Goal: Information Seeking & Learning: Learn about a topic

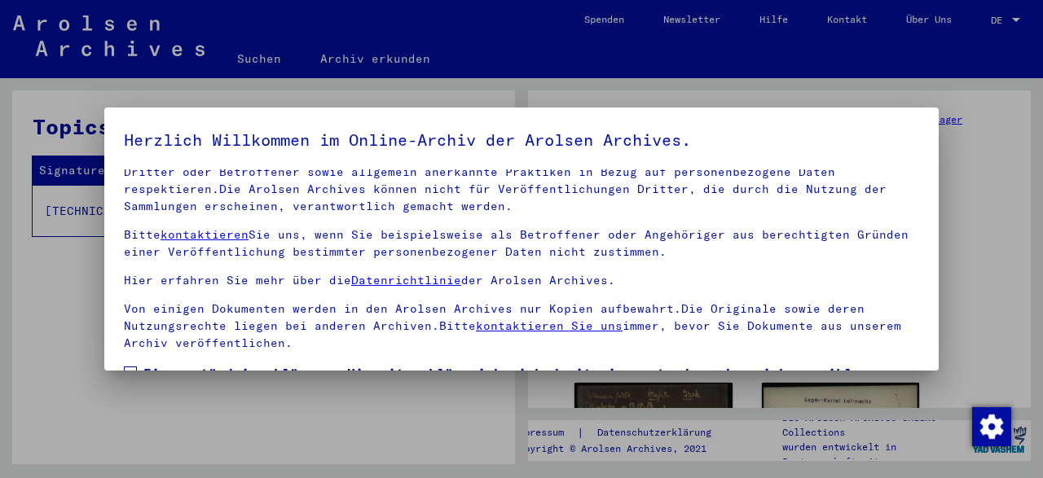
scroll to position [129, 0]
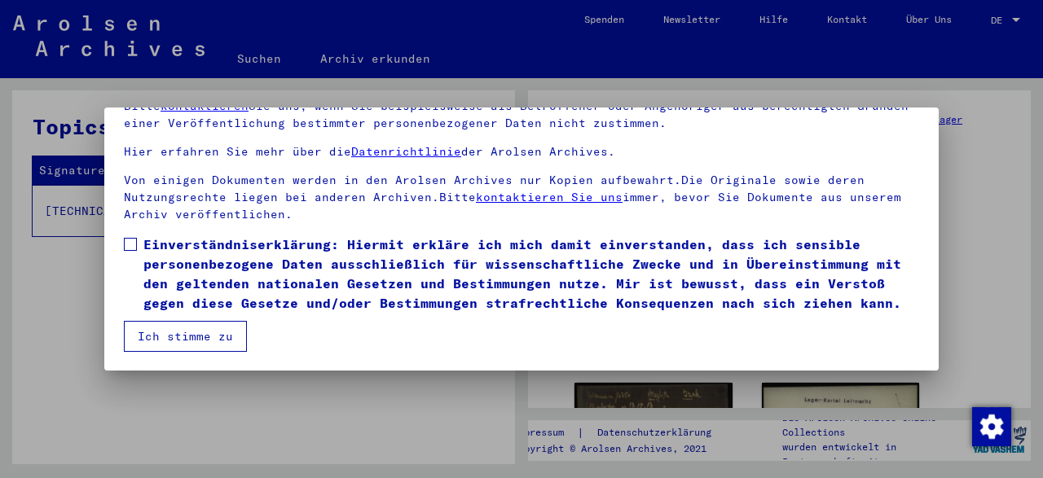
click at [129, 241] on span at bounding box center [130, 244] width 13 height 13
click at [229, 327] on button "Ich stimme zu" at bounding box center [185, 336] width 123 height 31
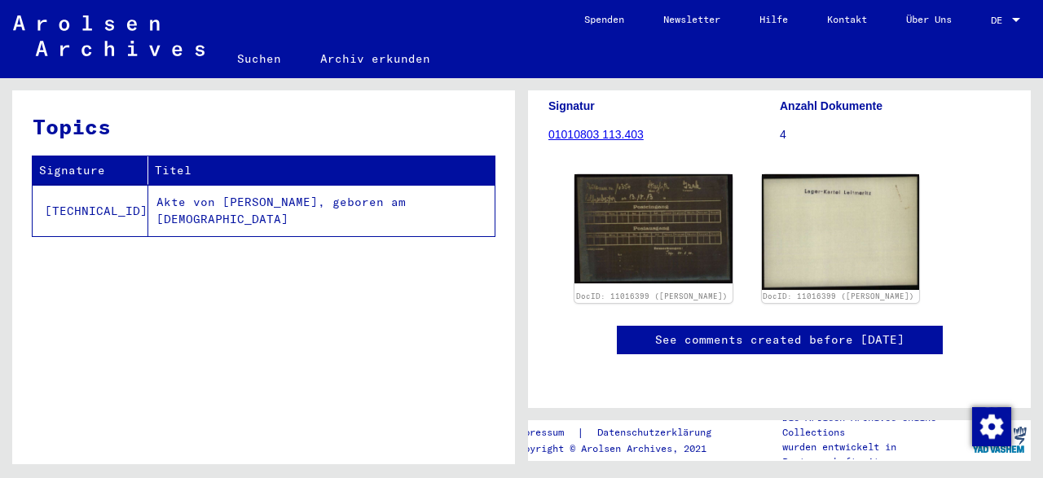
scroll to position [85, 0]
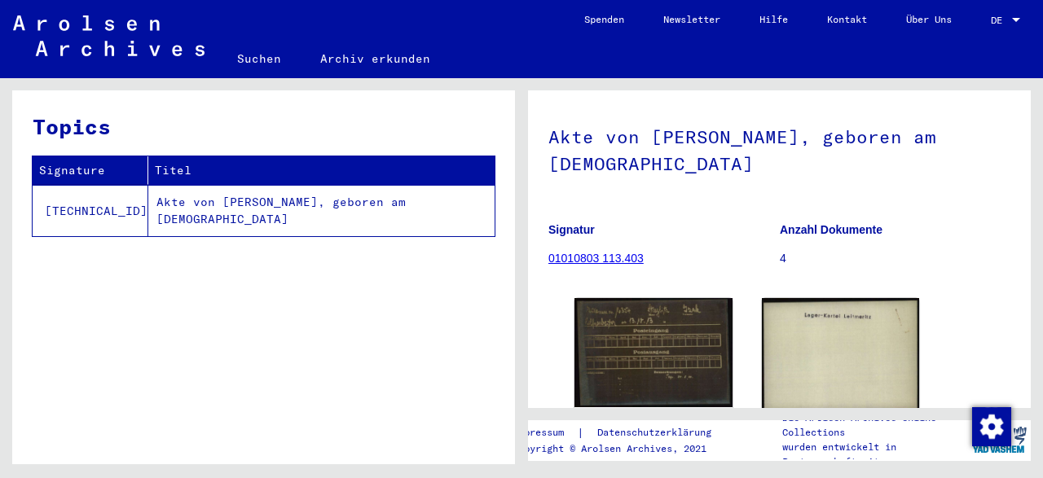
click at [220, 207] on td "Akte von [PERSON_NAME], geboren am [DEMOGRAPHIC_DATA]" at bounding box center [321, 210] width 346 height 51
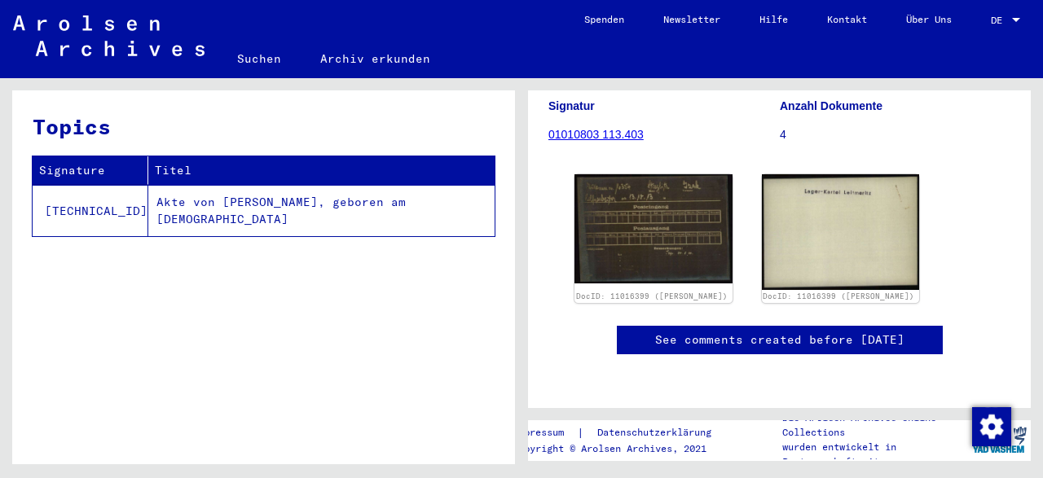
scroll to position [277, 0]
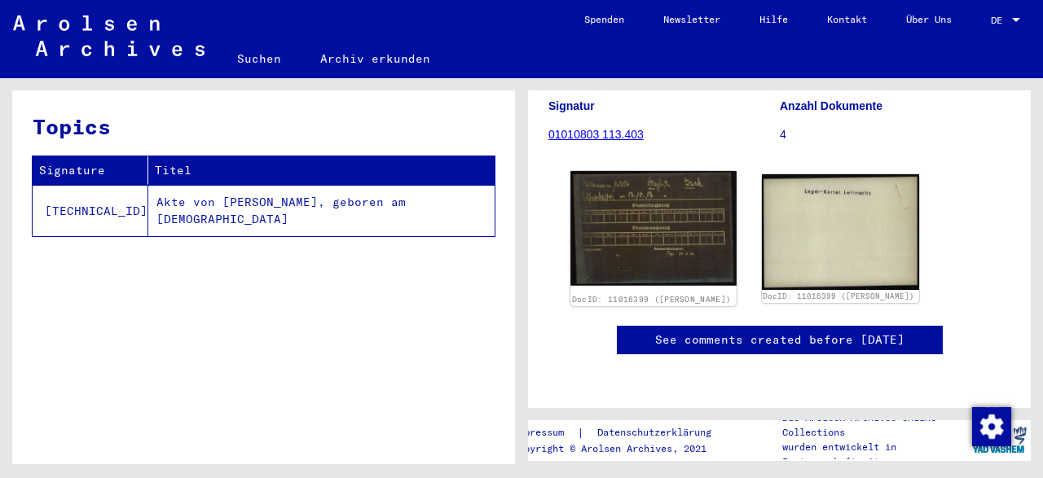
click at [645, 171] on img at bounding box center [652, 228] width 165 height 115
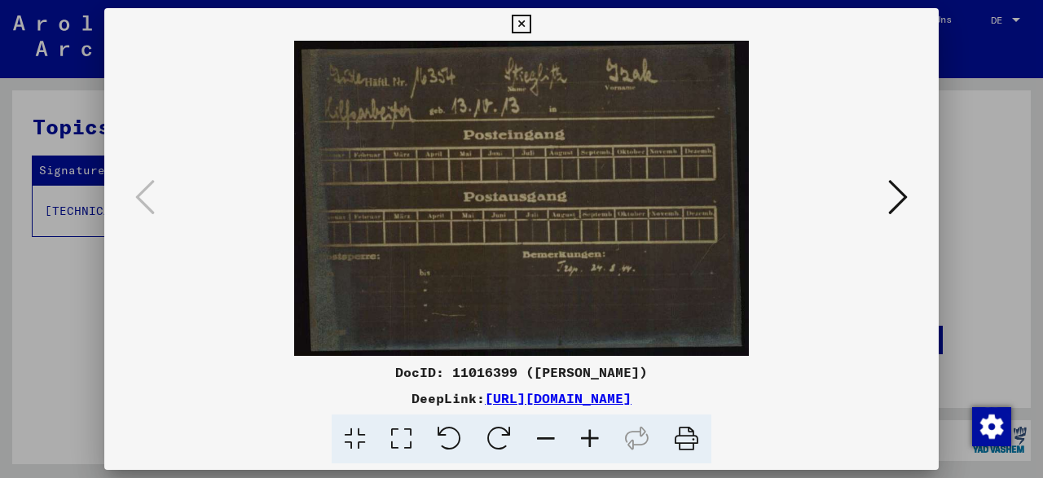
click at [903, 196] on icon at bounding box center [898, 197] width 20 height 39
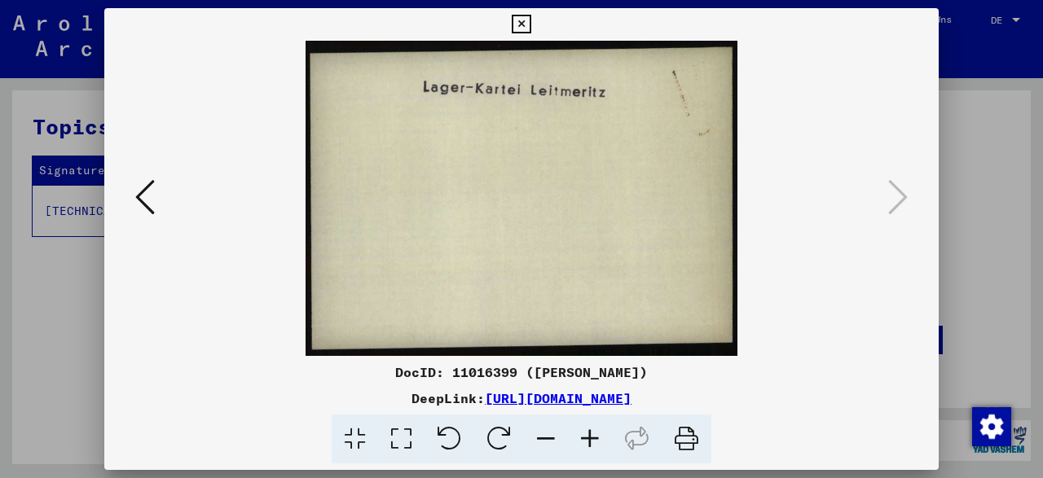
click at [530, 22] on icon at bounding box center [521, 25] width 19 height 20
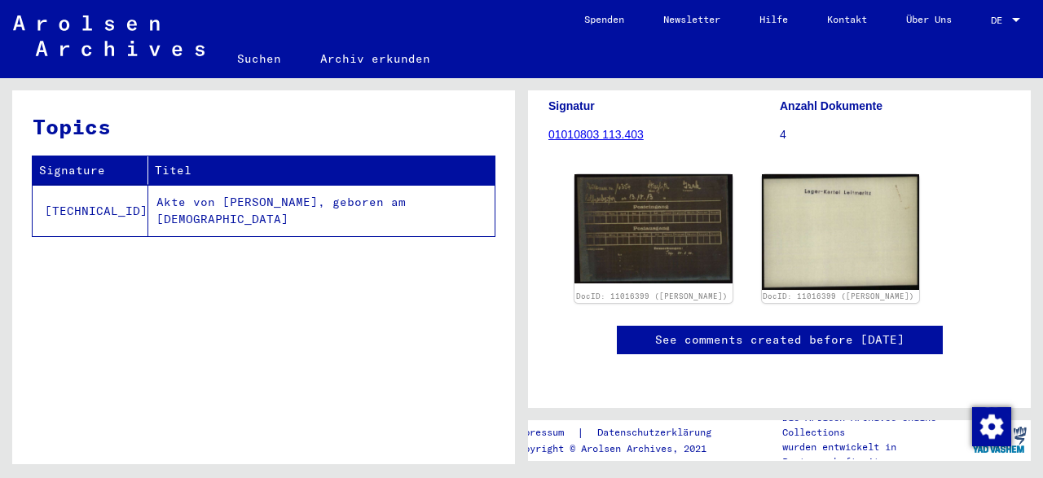
click at [275, 201] on td "Akte von [PERSON_NAME], geboren am [DEMOGRAPHIC_DATA]" at bounding box center [321, 210] width 346 height 51
click at [49, 202] on td "[TECHNICAL_ID]" at bounding box center [91, 210] width 116 height 51
click at [50, 202] on td "[TECHNICAL_ID]" at bounding box center [91, 210] width 116 height 51
click at [51, 201] on td "[TECHNICAL_ID]" at bounding box center [91, 210] width 116 height 51
